Goal: Transaction & Acquisition: Register for event/course

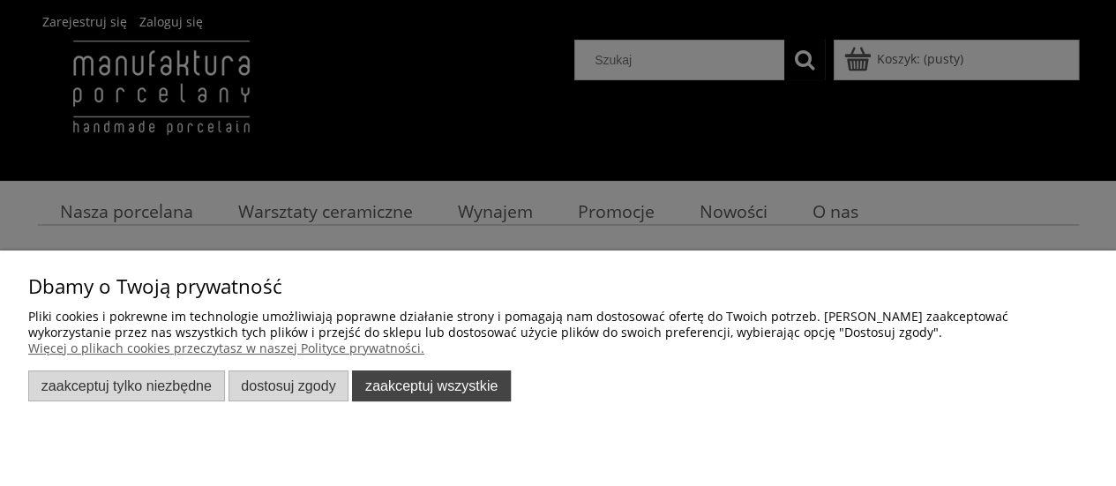
click at [436, 389] on button "Zaakceptuj wszystkie" at bounding box center [431, 386] width 159 height 31
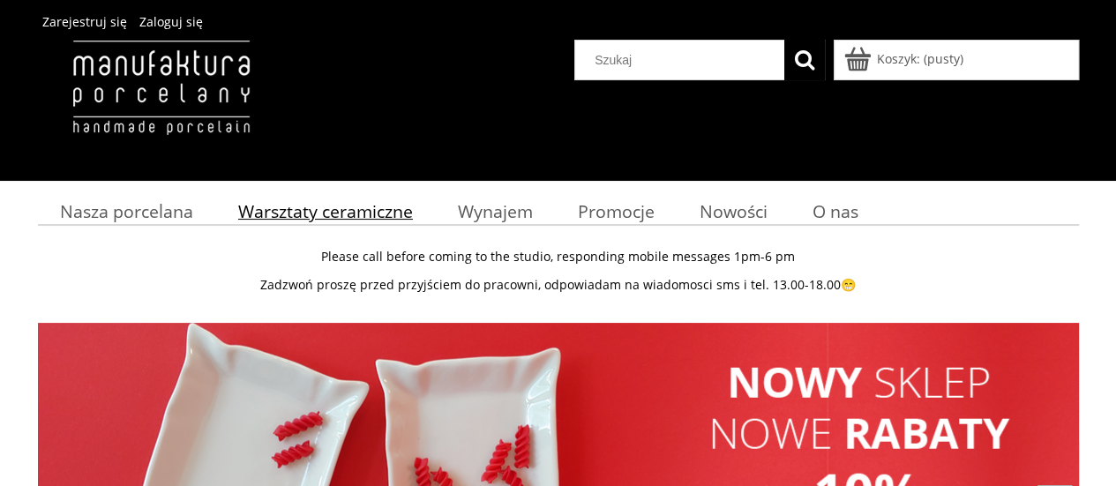
click at [365, 214] on span "Warsztaty ceramiczne" at bounding box center [325, 211] width 175 height 24
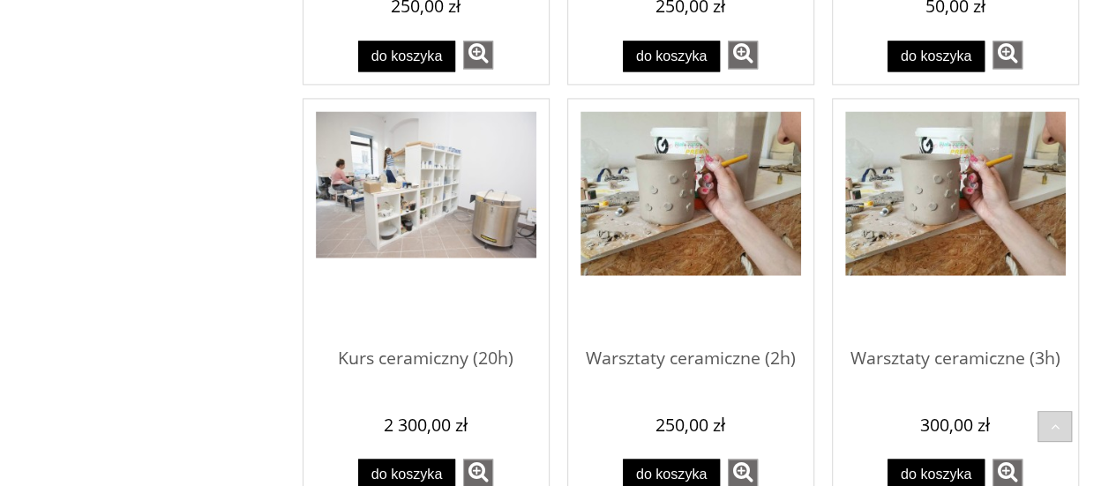
scroll to position [1363, 0]
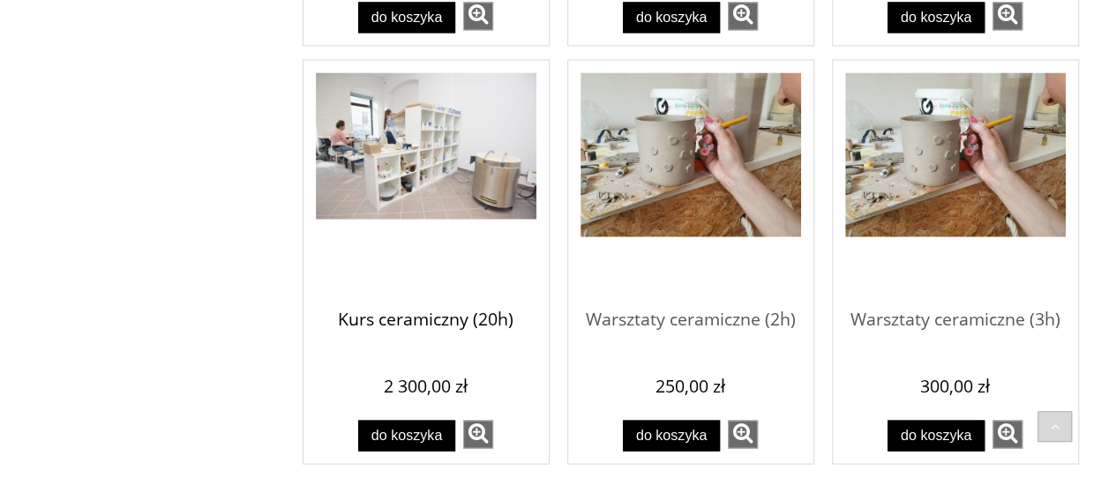
click at [441, 319] on span "Kurs ceramiczny (20h)" at bounding box center [426, 319] width 221 height 53
